Goal: Find specific page/section: Find specific page/section

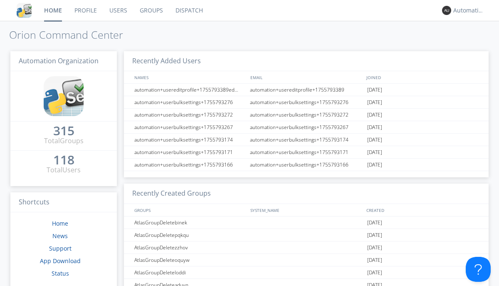
click at [188, 10] on link "Dispatch" at bounding box center [189, 10] width 40 height 21
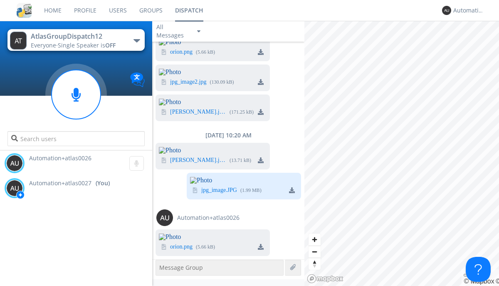
scroll to position [2919, 0]
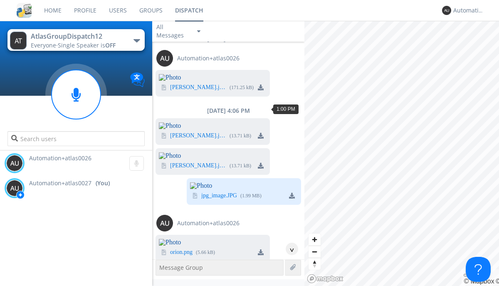
scroll to position [63, 0]
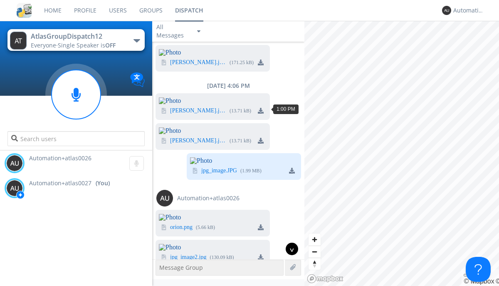
click at [289, 249] on div "^" at bounding box center [292, 248] width 12 height 12
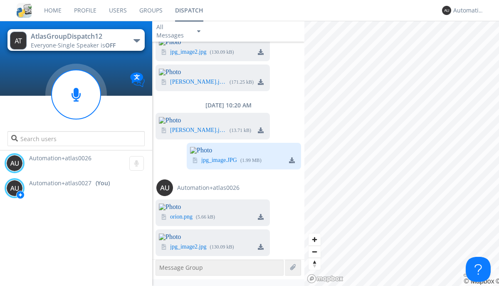
scroll to position [3176, 0]
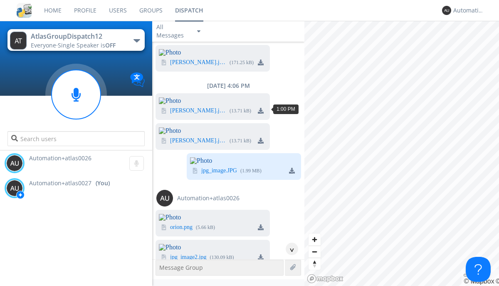
scroll to position [38, 0]
click at [289, 249] on div "^" at bounding box center [292, 248] width 12 height 12
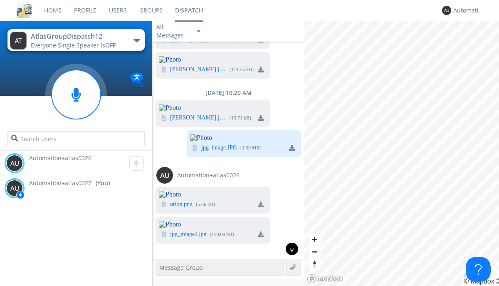
scroll to position [3151, 0]
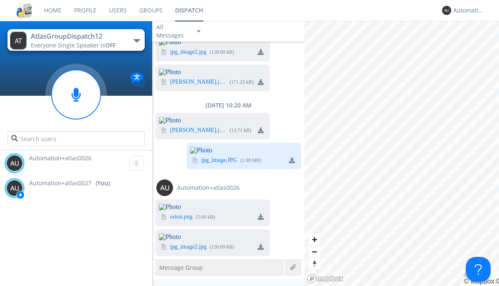
click at [261, 246] on img at bounding box center [261, 247] width 6 height 6
click at [467, 10] on div "Automation+atlas0027" at bounding box center [468, 10] width 31 height 8
